Goal: Task Accomplishment & Management: Use online tool/utility

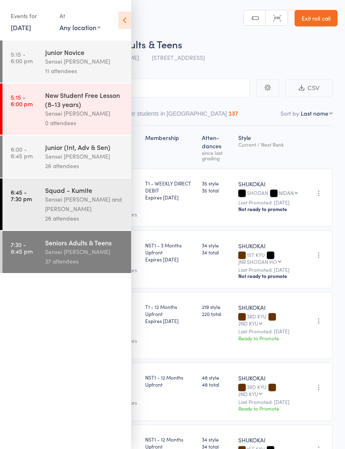
click at [123, 21] on icon at bounding box center [124, 20] width 13 height 17
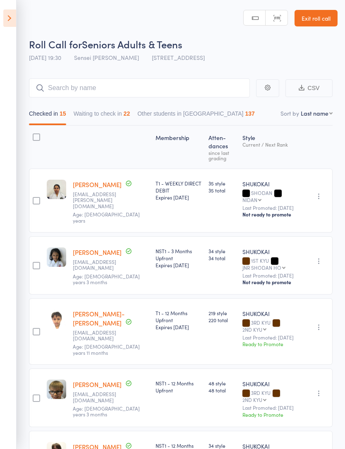
click at [315, 192] on icon "button" at bounding box center [319, 196] width 8 height 8
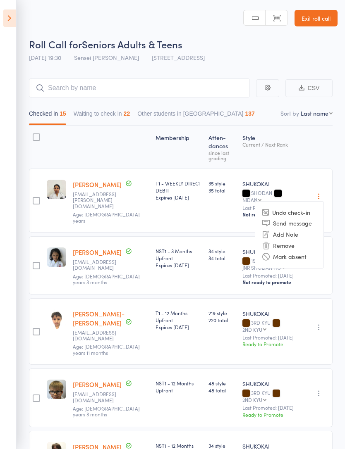
click at [293, 50] on div "Roll Call for Seniors Adults & Teens" at bounding box center [183, 44] width 308 height 14
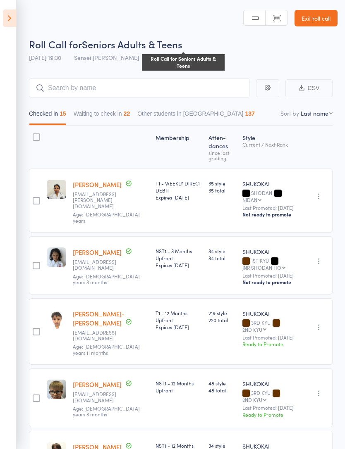
click at [96, 114] on button "Waiting to check in 22" at bounding box center [102, 115] width 57 height 19
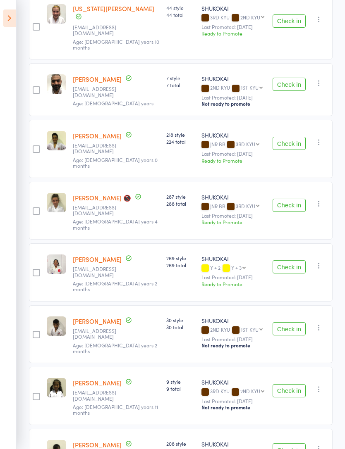
scroll to position [559, 0]
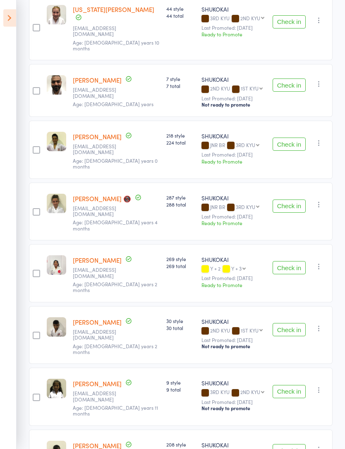
click at [287, 138] on button "Check in" at bounding box center [288, 144] width 33 height 13
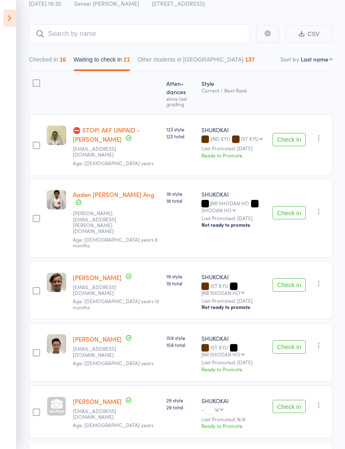
scroll to position [29, 0]
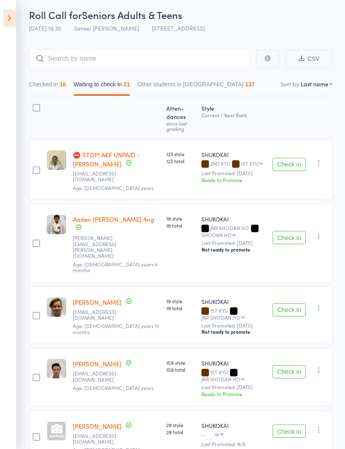
click at [52, 90] on button "Checked in 16" at bounding box center [47, 86] width 37 height 19
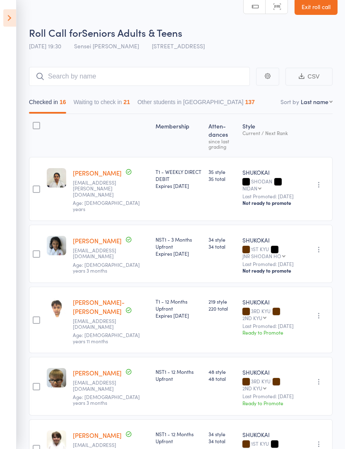
scroll to position [0, 0]
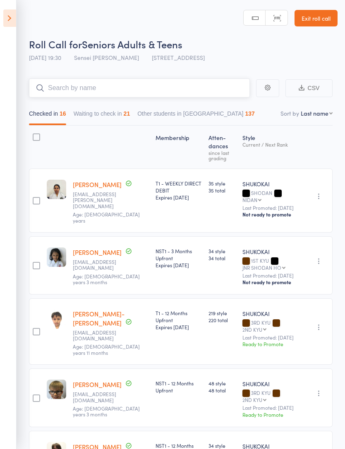
click at [89, 92] on input "search" at bounding box center [139, 88] width 221 height 19
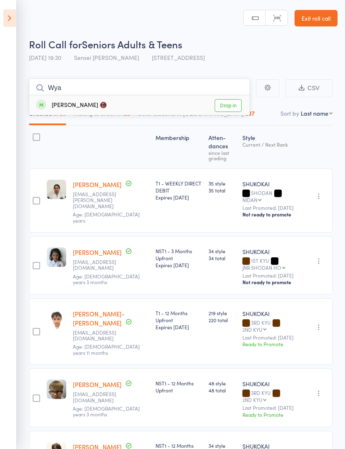
type input "Wya"
click at [226, 105] on link "Drop in" at bounding box center [228, 105] width 27 height 13
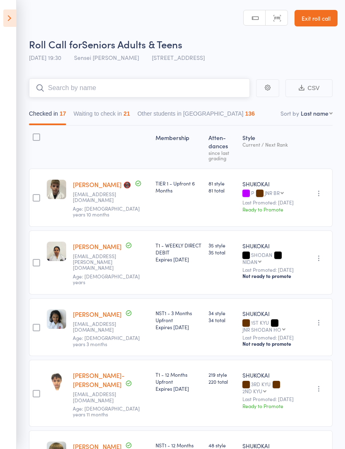
click at [94, 86] on input "search" at bounding box center [139, 88] width 221 height 19
type input "Rmillie"
click at [231, 106] on link "Drop in" at bounding box center [228, 105] width 27 height 13
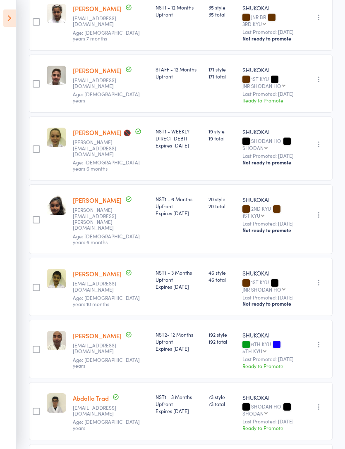
scroll to position [748, 0]
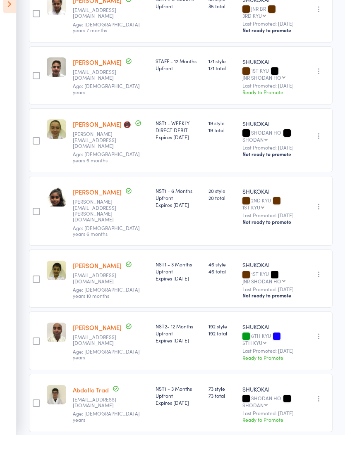
click at [317, 284] on icon "button" at bounding box center [319, 288] width 8 height 8
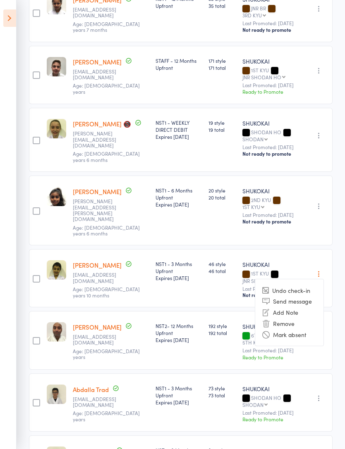
click at [281, 318] on li "Remove" at bounding box center [289, 323] width 68 height 11
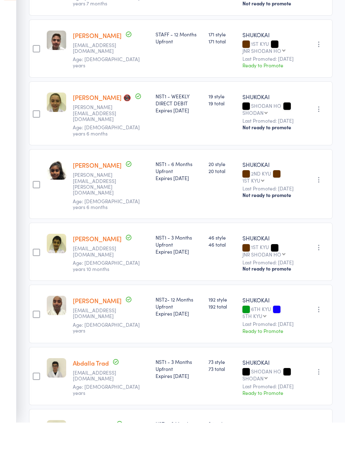
click at [320, 270] on icon "button" at bounding box center [319, 274] width 8 height 8
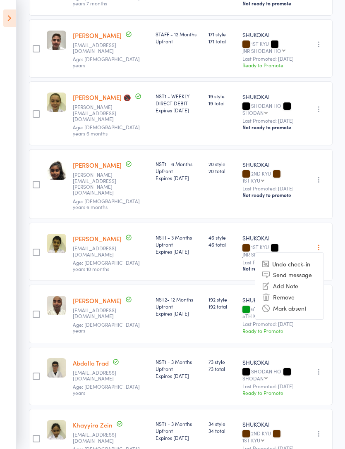
click at [289, 303] on li "Mark absent" at bounding box center [289, 308] width 68 height 11
